Goal: Task Accomplishment & Management: Manage account settings

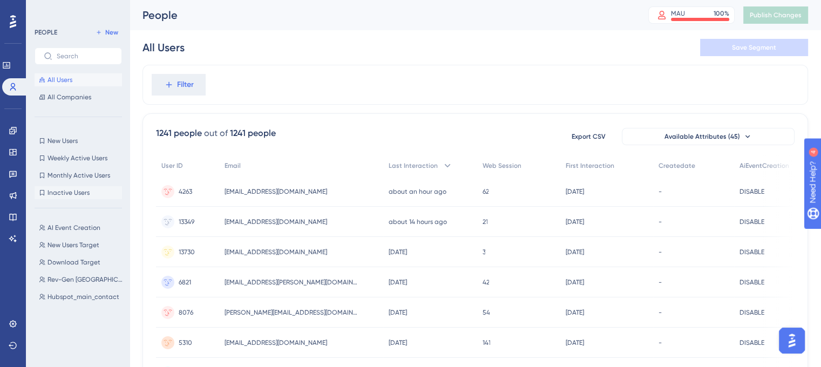
click at [73, 197] on button "Inactive Users Inactive Users" at bounding box center [78, 192] width 87 height 13
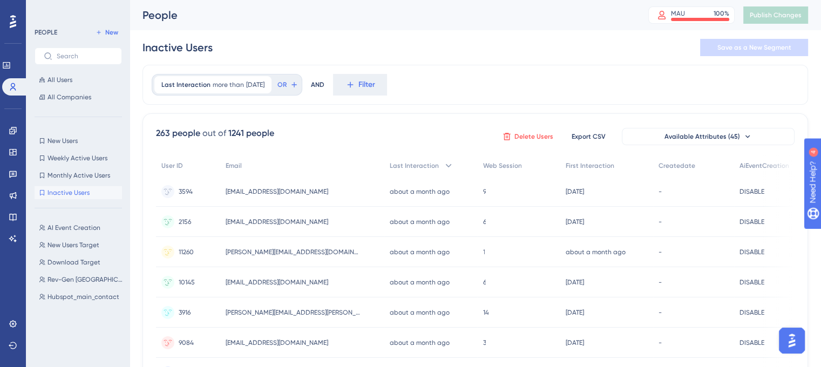
click at [525, 138] on span "Delete Users" at bounding box center [533, 136] width 39 height 9
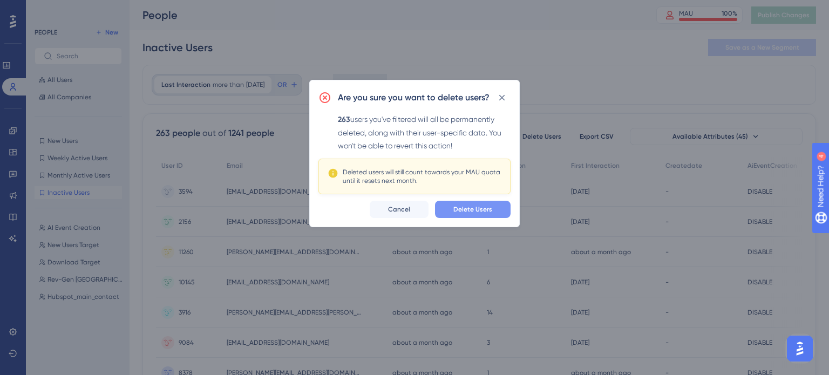
click at [471, 209] on span "Delete Users" at bounding box center [472, 209] width 39 height 9
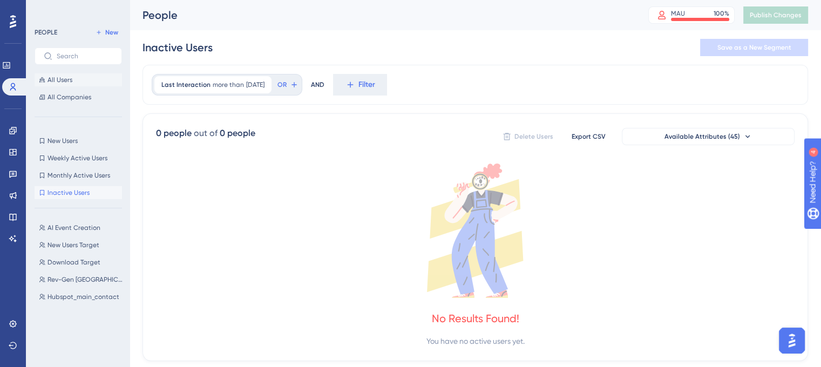
click at [55, 80] on span "All Users" at bounding box center [60, 80] width 25 height 9
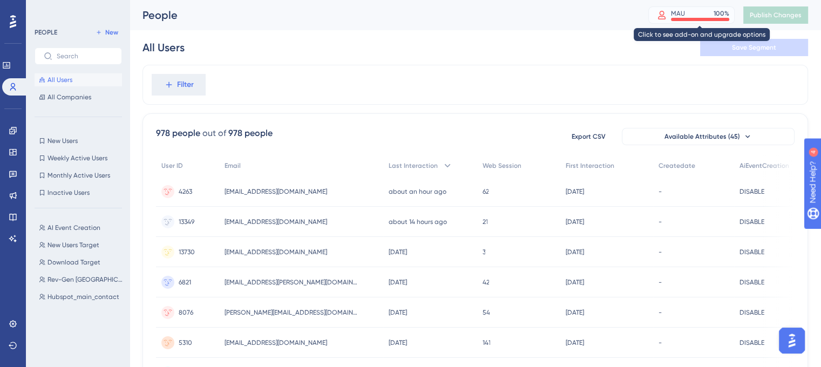
click at [697, 13] on div "MAU 100 %" at bounding box center [700, 13] width 58 height 9
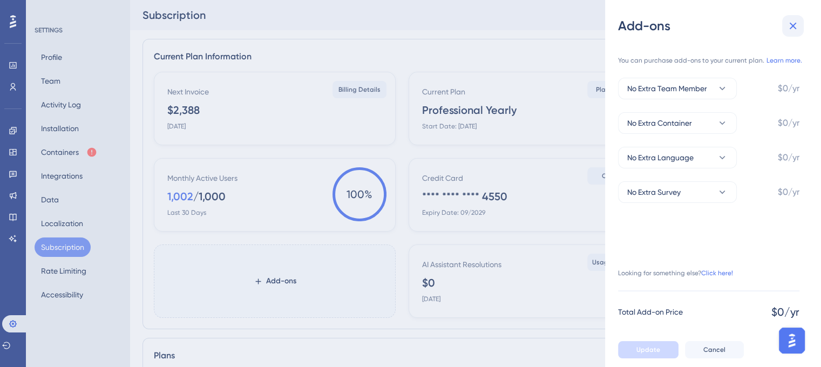
click at [791, 26] on icon at bounding box center [793, 25] width 13 height 13
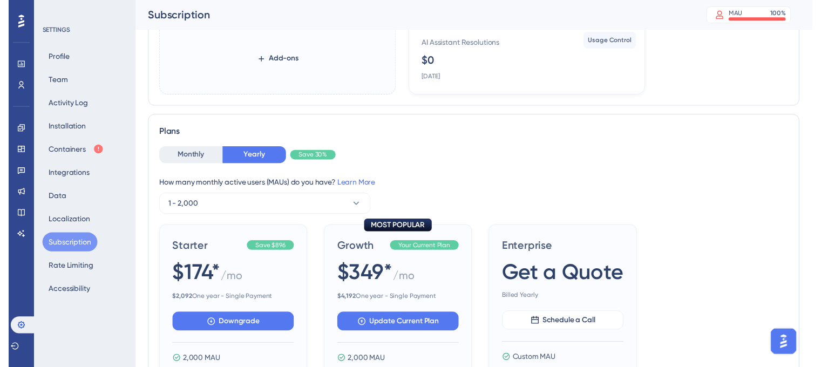
scroll to position [29, 0]
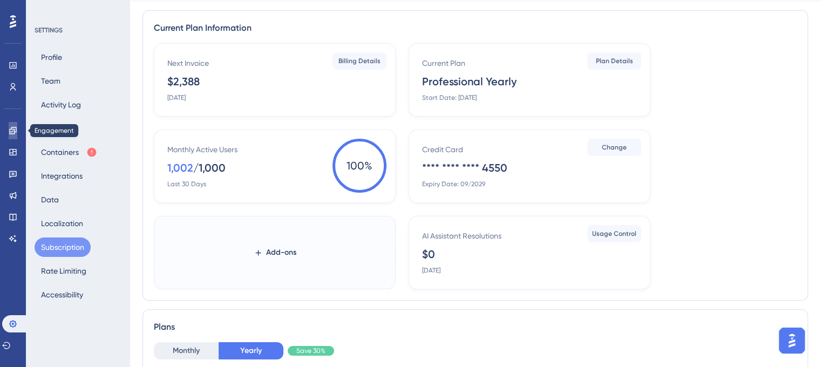
click at [9, 127] on icon at bounding box center [13, 130] width 9 height 9
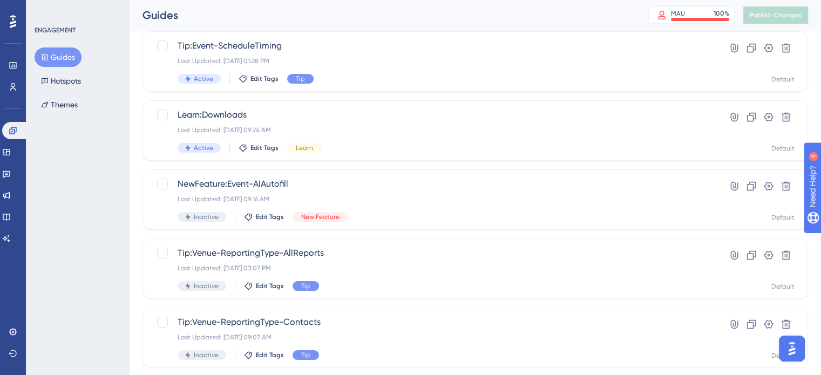
scroll to position [141, 0]
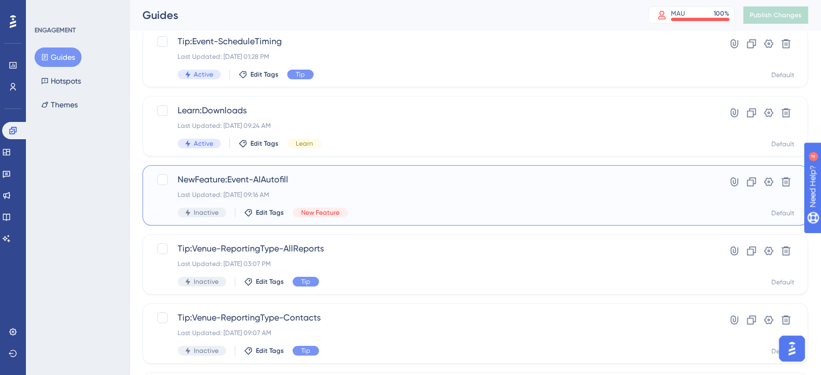
click at [536, 200] on div "NewFeature:Event-AIAutofill Last Updated: [DATE] 09:16 AM Inactive Edit Tags Ne…" at bounding box center [432, 195] width 509 height 44
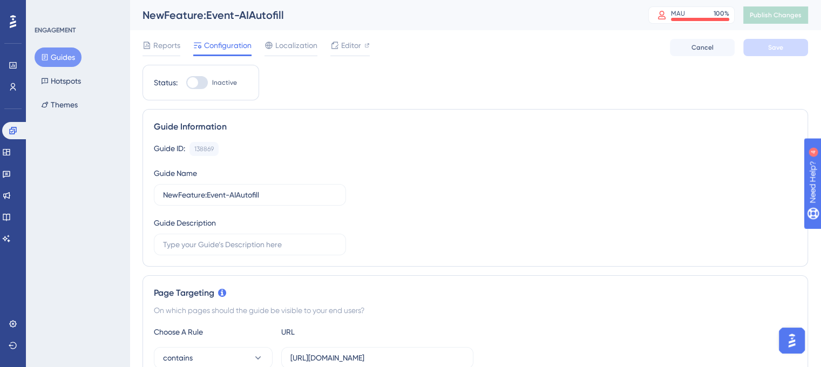
click at [202, 86] on div at bounding box center [197, 82] width 22 height 13
click at [186, 83] on input "Inactive" at bounding box center [186, 83] width 1 height 1
checkbox input "true"
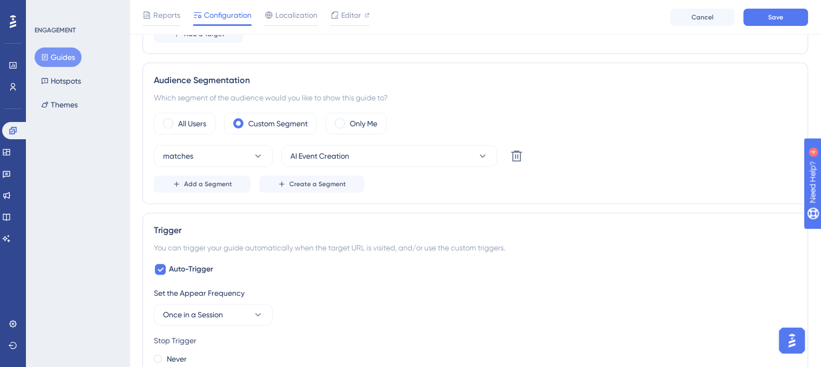
scroll to position [376, 0]
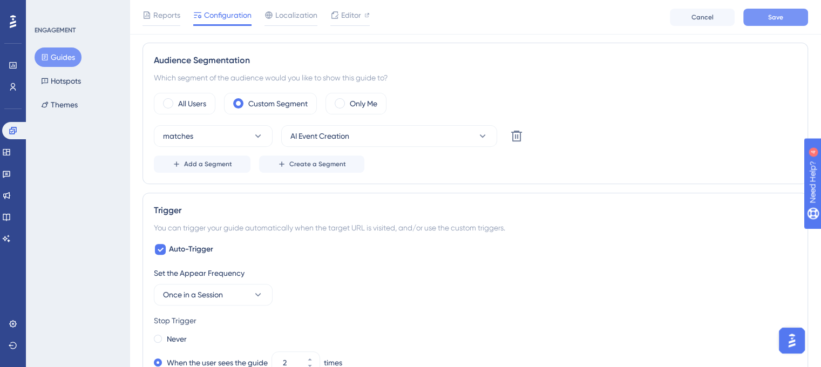
click at [781, 21] on span "Save" at bounding box center [775, 17] width 15 height 9
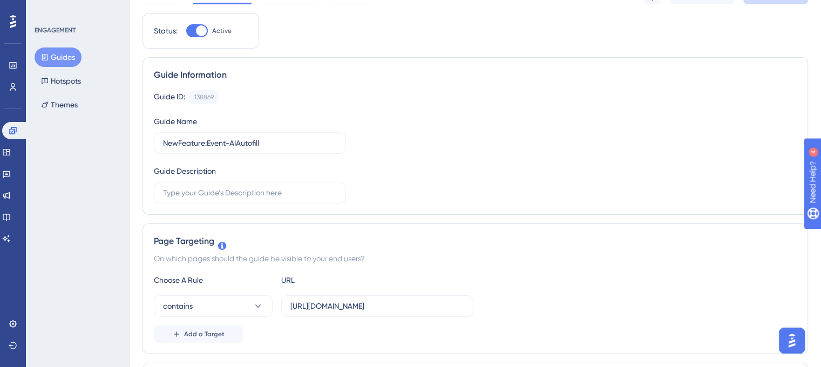
scroll to position [0, 0]
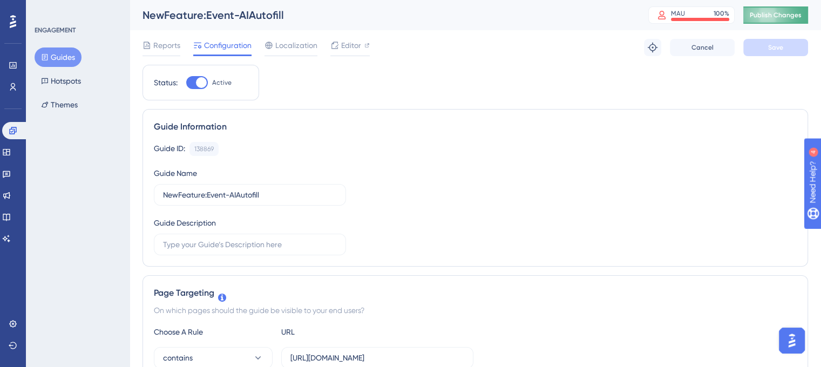
click at [802, 14] on span "Publish Changes" at bounding box center [776, 15] width 52 height 9
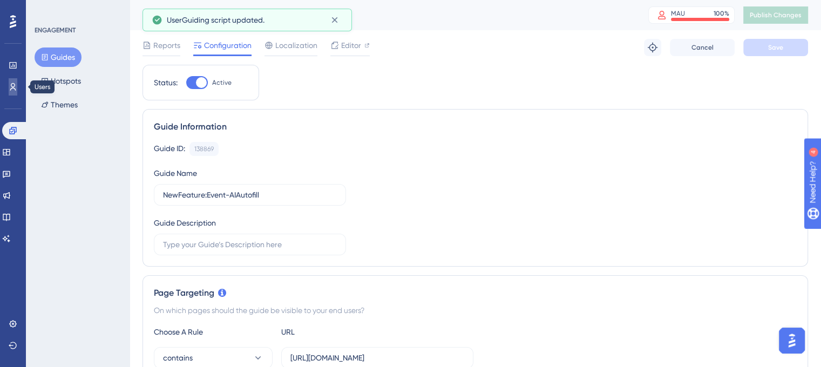
click at [0, 0] on icon at bounding box center [0, 0] width 0 height 0
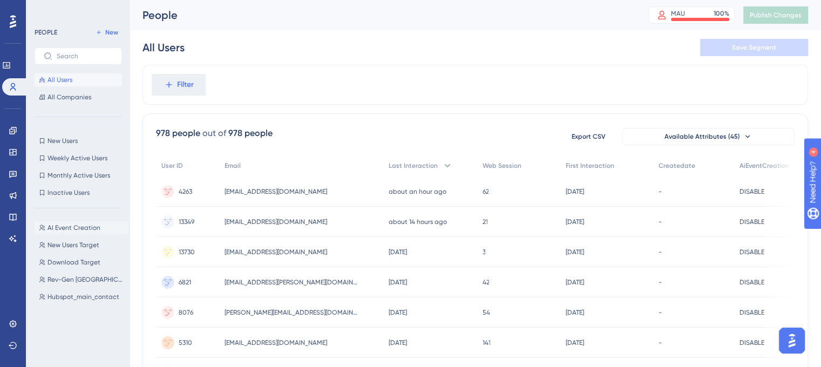
click at [83, 231] on span "AI Event Creation" at bounding box center [74, 228] width 53 height 9
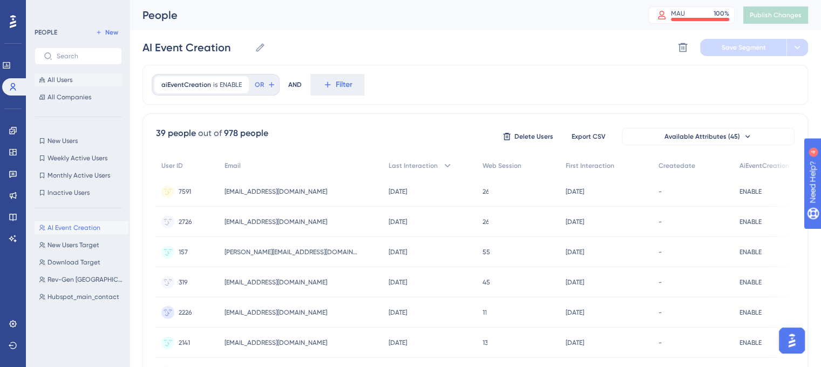
click at [76, 84] on button "All Users" at bounding box center [78, 79] width 87 height 13
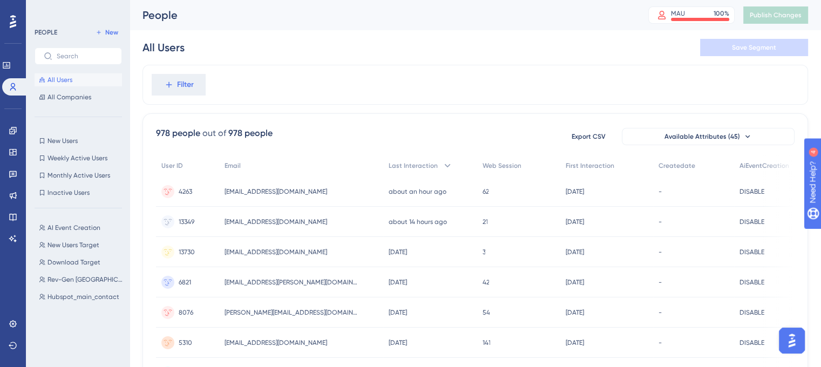
drag, startPoint x: 638, startPoint y: 367, endPoint x: 683, endPoint y: 371, distance: 46.1
click at [683, 0] on html "Performance Users Engagement Widgets Feedback Product Updates Knowledge Base AI…" at bounding box center [410, 0] width 821 height 0
click at [460, 140] on div "978 people out of 978 people Export CSV Available Attributes (45)" at bounding box center [475, 135] width 639 height 19
click at [408, 134] on div "978 people out of 978 people Export CSV Available Attributes (45)" at bounding box center [475, 135] width 639 height 19
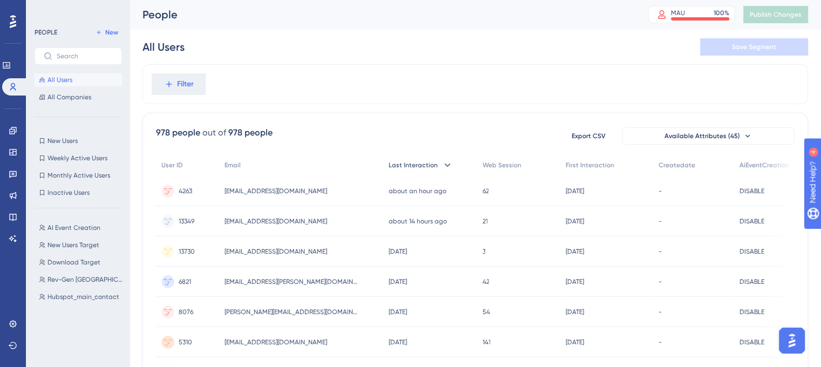
click at [419, 162] on span "Last Interaction" at bounding box center [413, 165] width 49 height 9
click at [82, 193] on span "Inactive Users" at bounding box center [69, 192] width 42 height 9
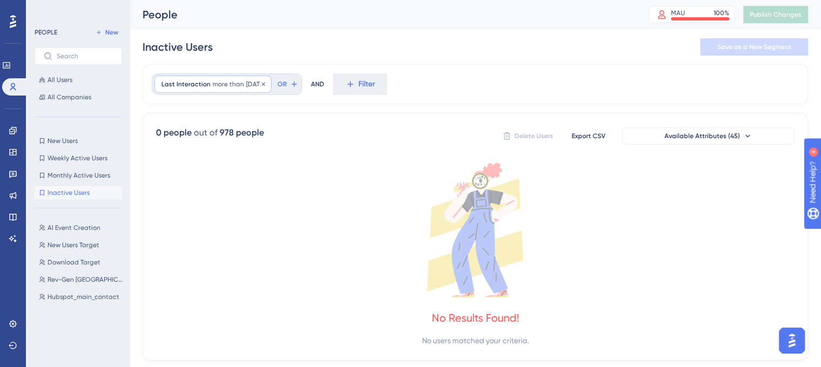
click at [265, 84] on span "[DATE]" at bounding box center [255, 84] width 18 height 9
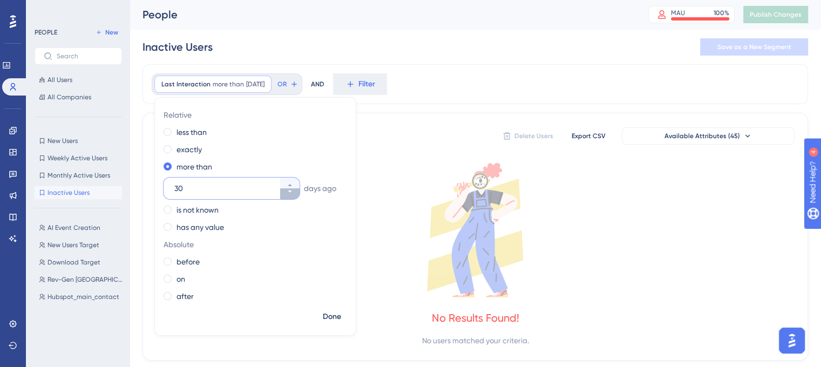
click at [285, 194] on button "30" at bounding box center [289, 193] width 19 height 11
type input "29"
click at [333, 314] on span "Done" at bounding box center [332, 316] width 18 height 13
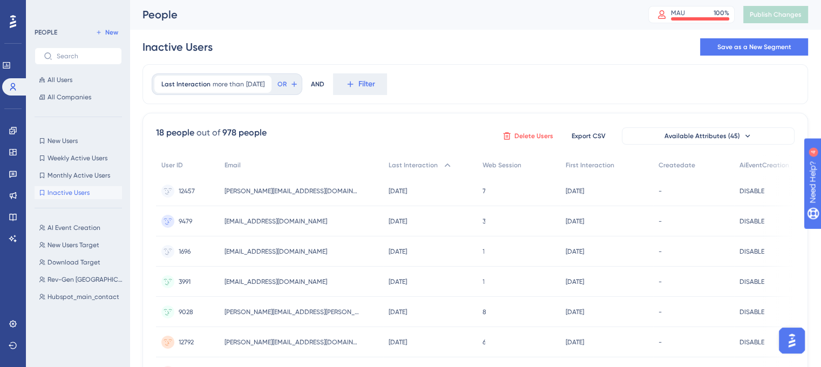
click at [536, 138] on span "Delete Users" at bounding box center [533, 136] width 39 height 9
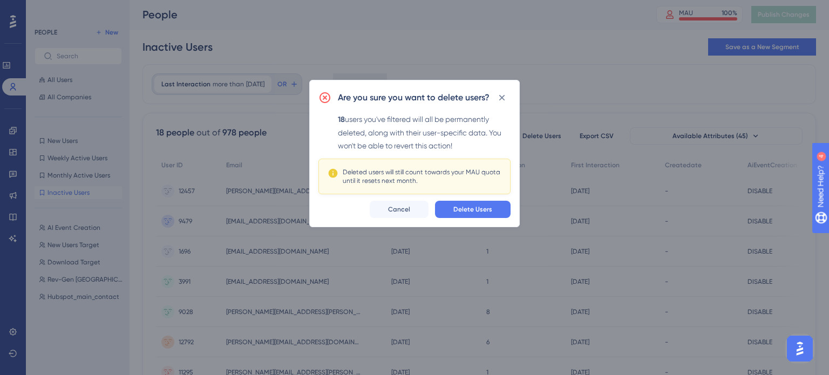
click at [493, 211] on button "Delete Users" at bounding box center [473, 209] width 76 height 17
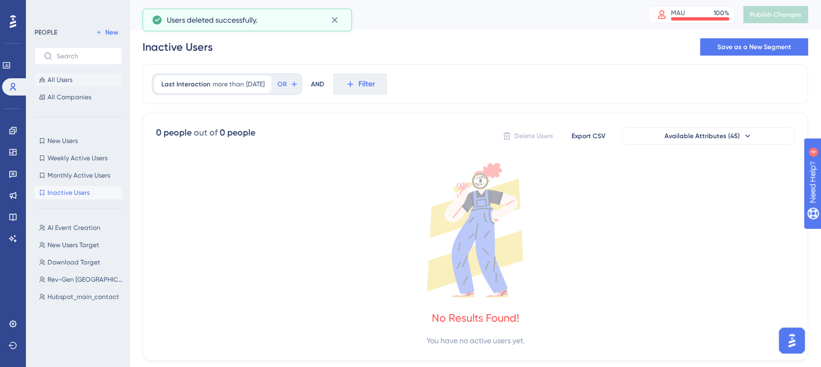
click at [68, 79] on span "All Users" at bounding box center [60, 80] width 25 height 9
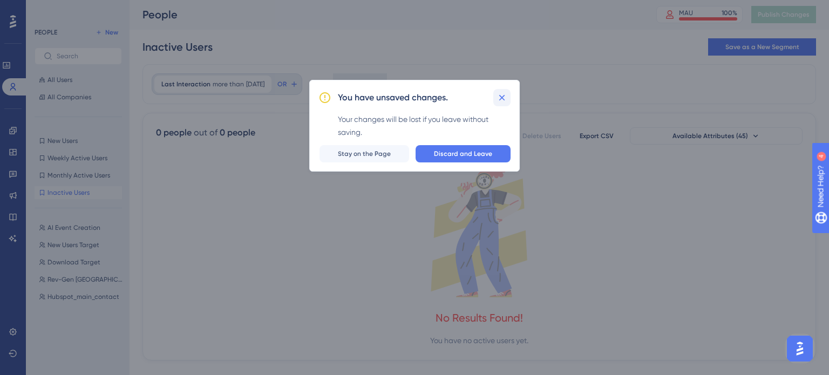
click at [499, 99] on icon at bounding box center [502, 97] width 11 height 11
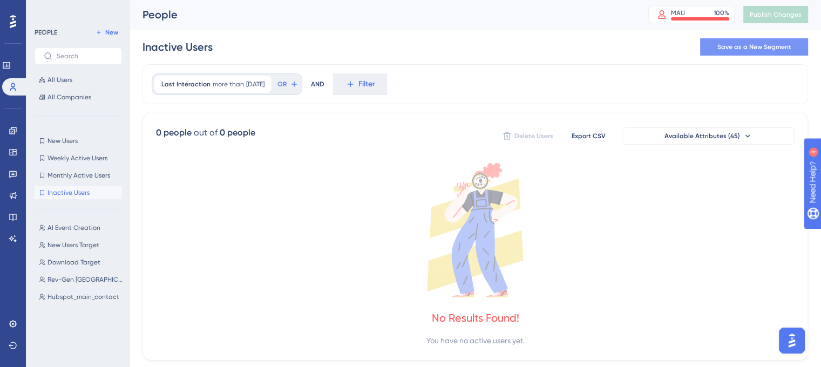
click at [739, 49] on span "Save as a New Segment" at bounding box center [754, 47] width 74 height 9
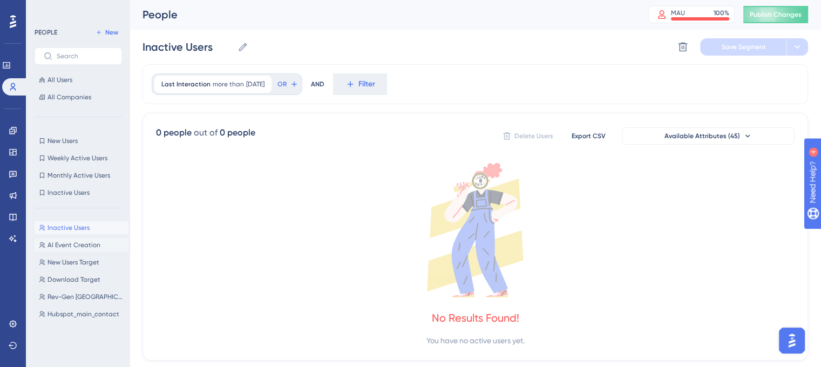
click at [76, 250] on button "AI Event Creation AI Event Creation" at bounding box center [82, 245] width 94 height 13
type input "AI Event Creation"
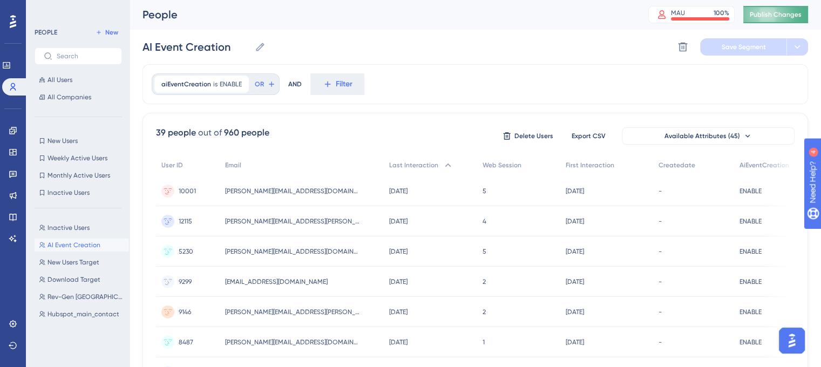
click at [796, 12] on span "Publish Changes" at bounding box center [776, 14] width 52 height 9
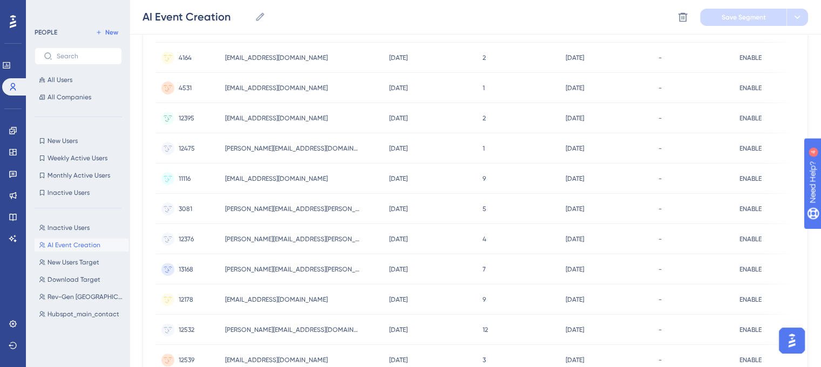
scroll to position [504, 0]
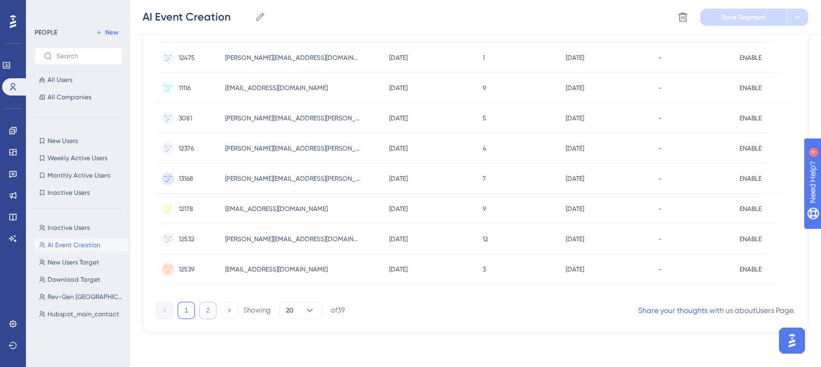
click at [213, 316] on button "2" at bounding box center [207, 310] width 17 height 17
